Goal: Navigation & Orientation: Find specific page/section

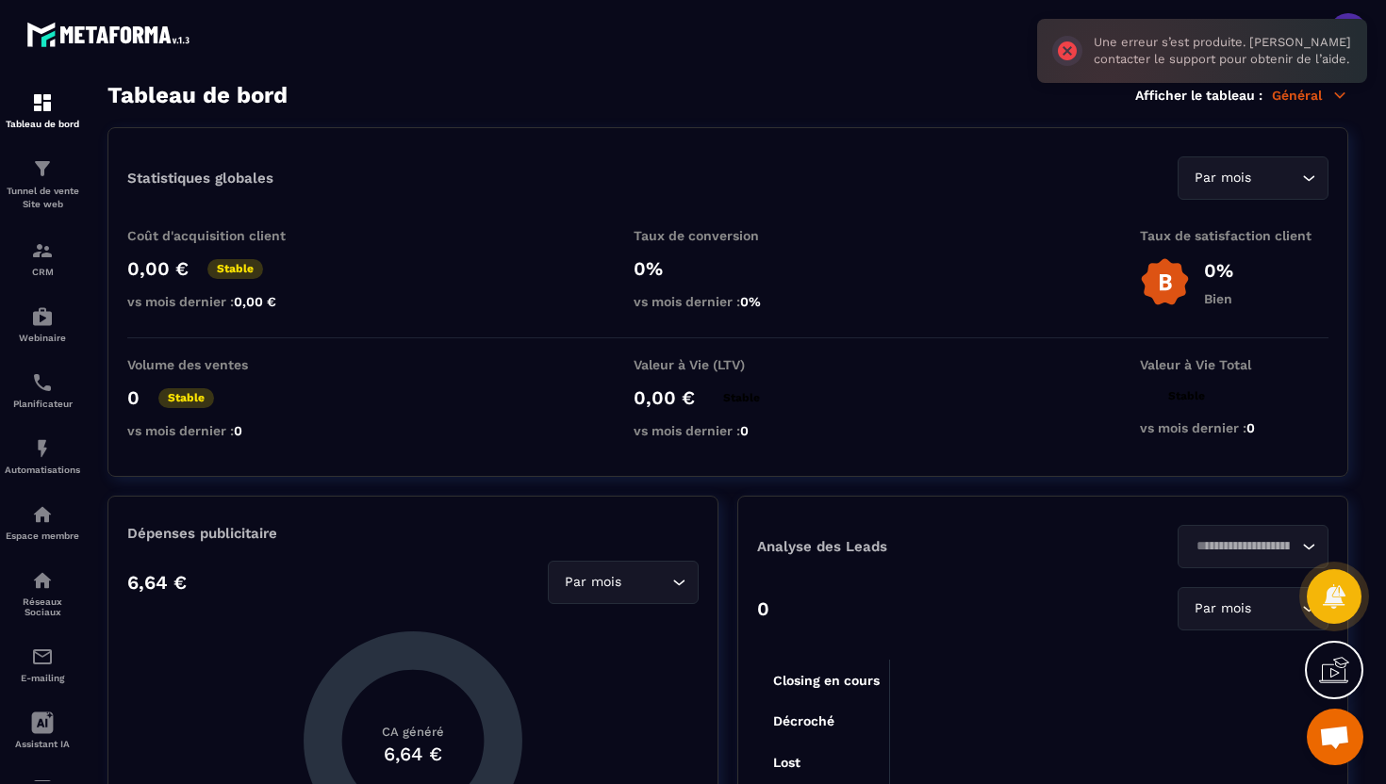
click at [1354, 20] on div "Une erreur s’est produite. [PERSON_NAME] contacter le support pour obtenir de l…" at bounding box center [1202, 51] width 330 height 64
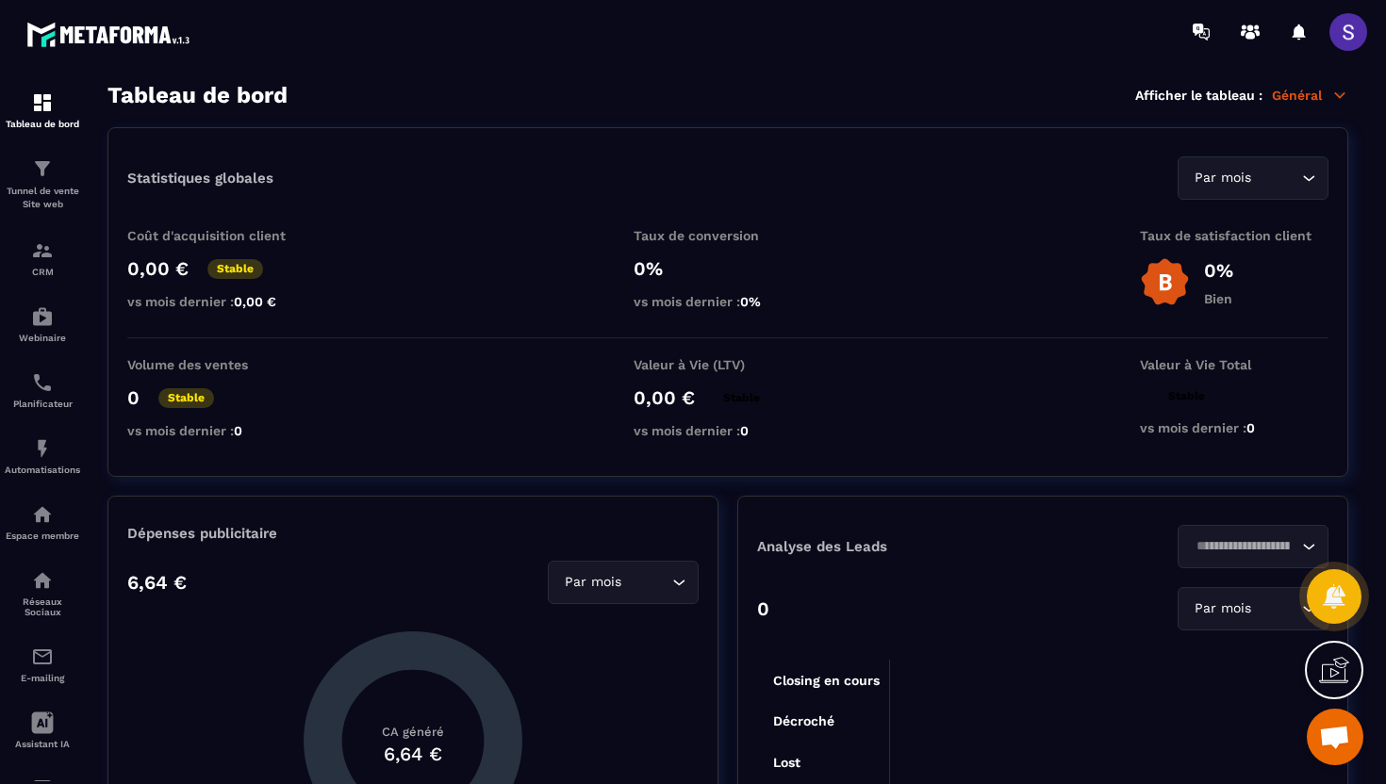
click at [1349, 26] on span at bounding box center [1348, 32] width 38 height 38
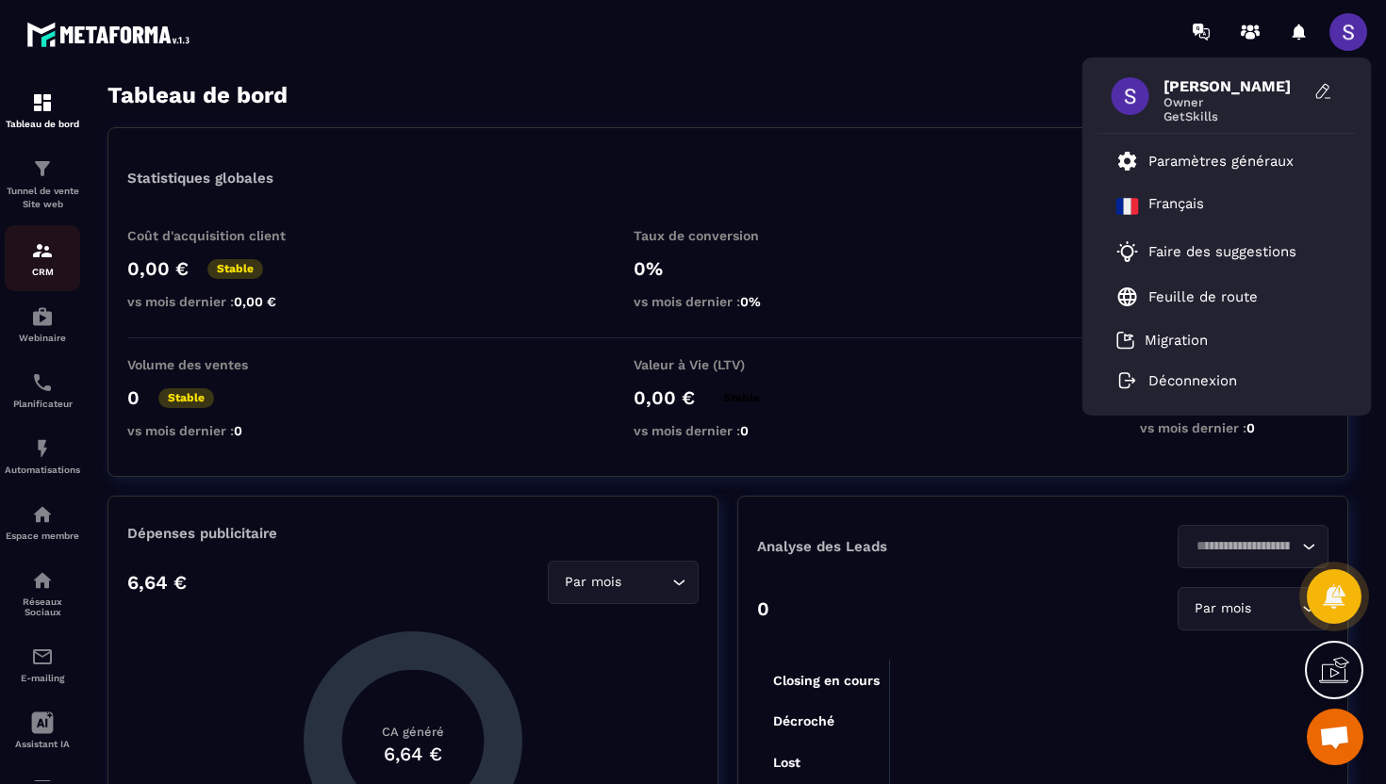
click at [54, 272] on p "CRM" at bounding box center [42, 272] width 75 height 10
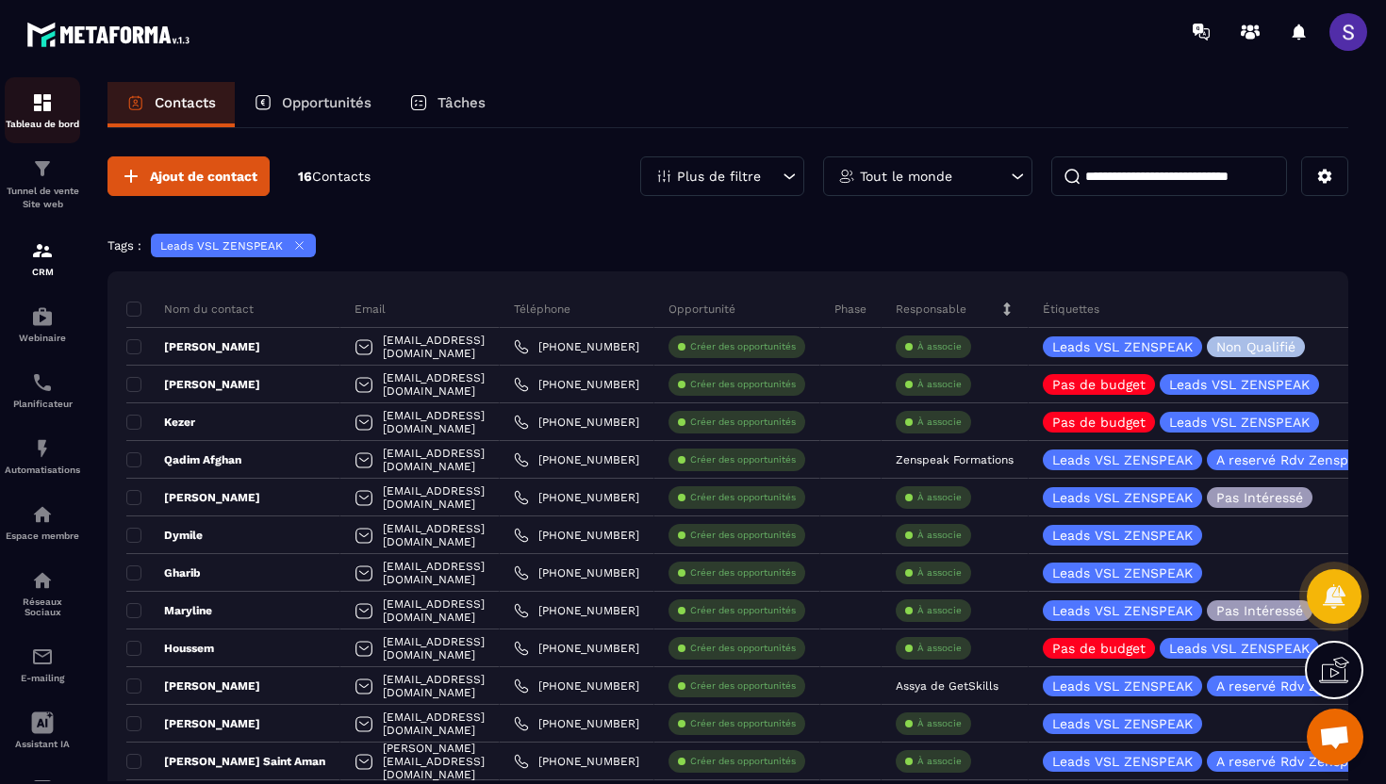
click at [41, 109] on img at bounding box center [42, 102] width 23 height 23
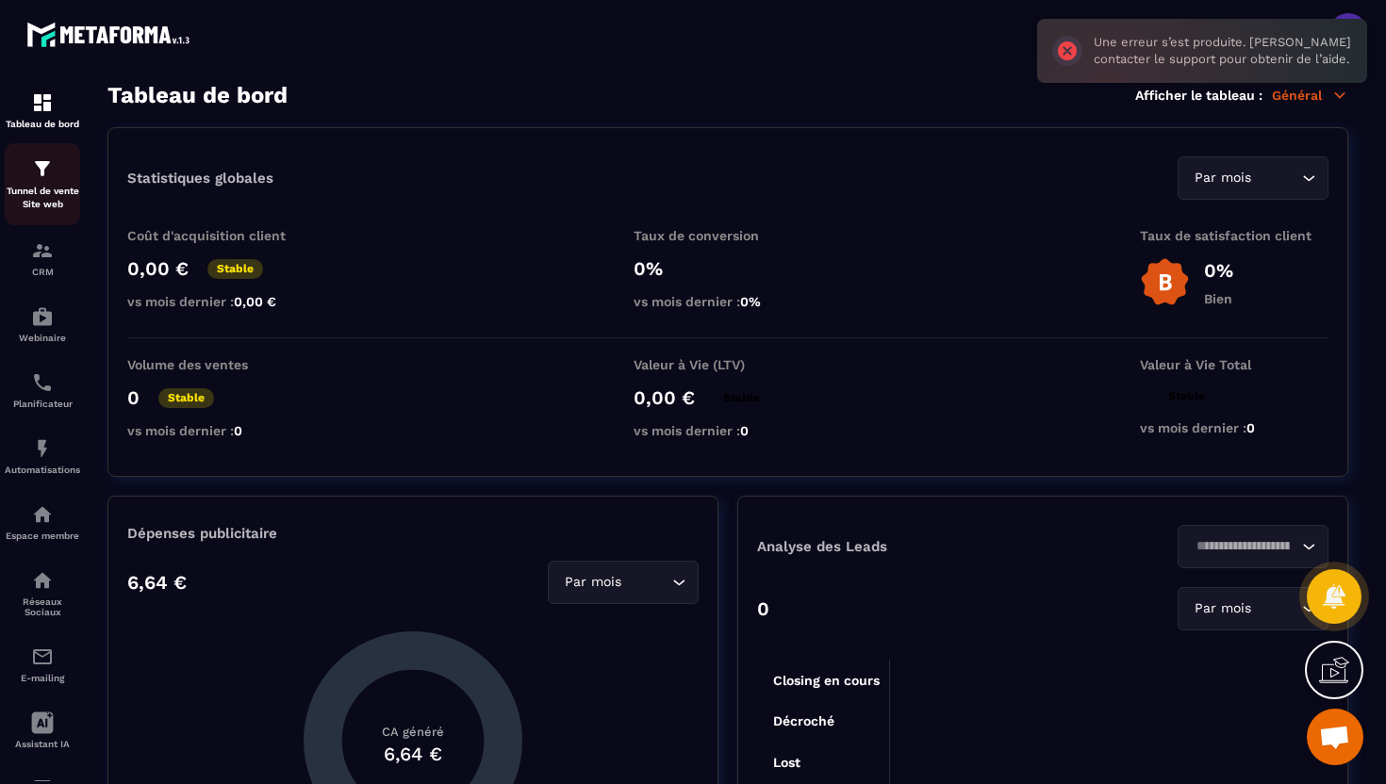
click at [49, 198] on p "Tunnel de vente Site web" at bounding box center [42, 198] width 75 height 26
